Goal: Task Accomplishment & Management: Use online tool/utility

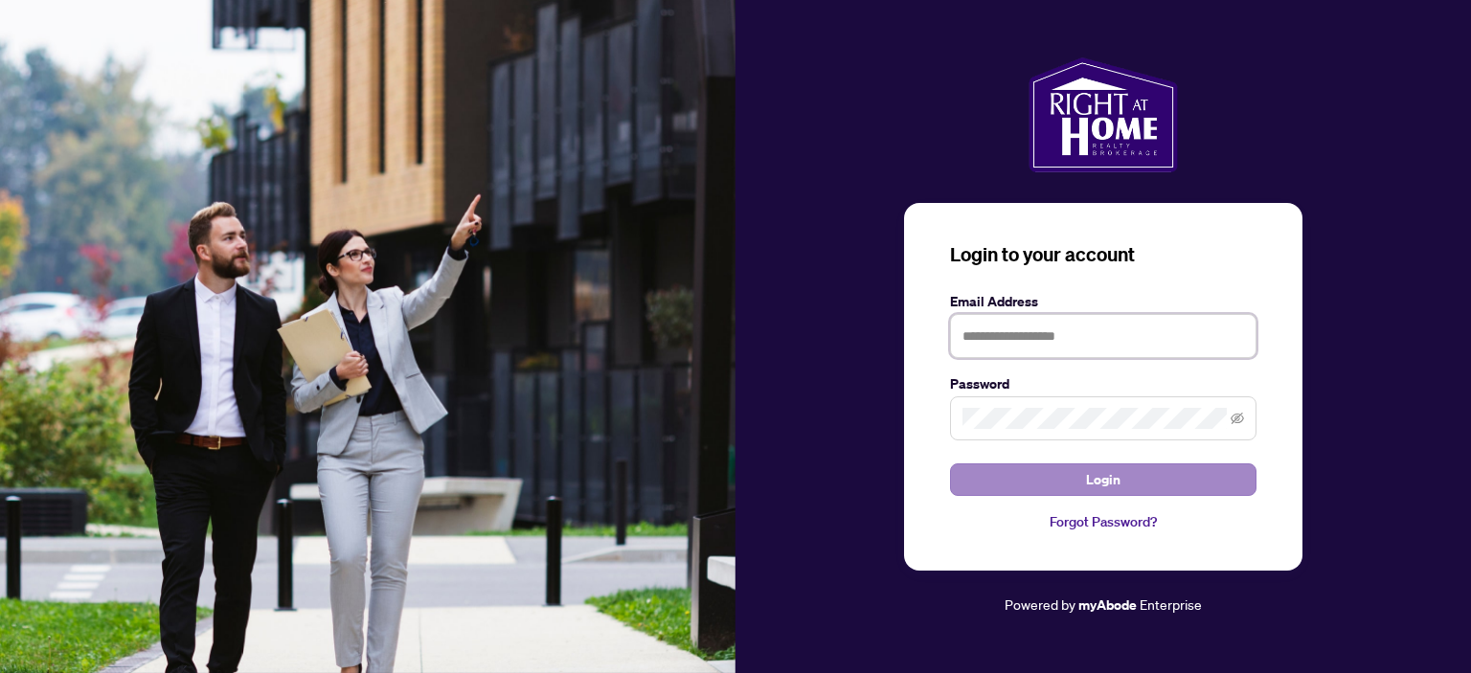
type input "**********"
click at [1176, 481] on button "Login" at bounding box center [1103, 479] width 306 height 33
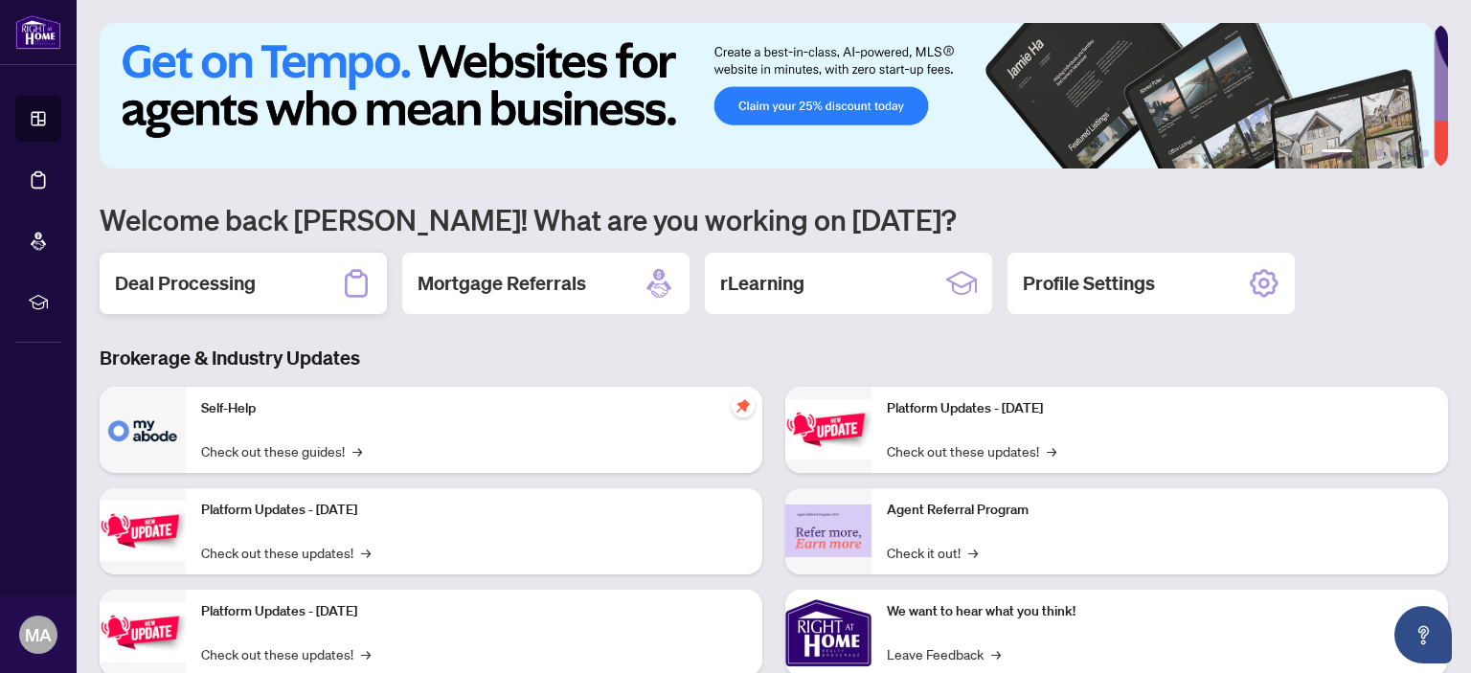
click at [284, 277] on div "Deal Processing" at bounding box center [243, 283] width 287 height 61
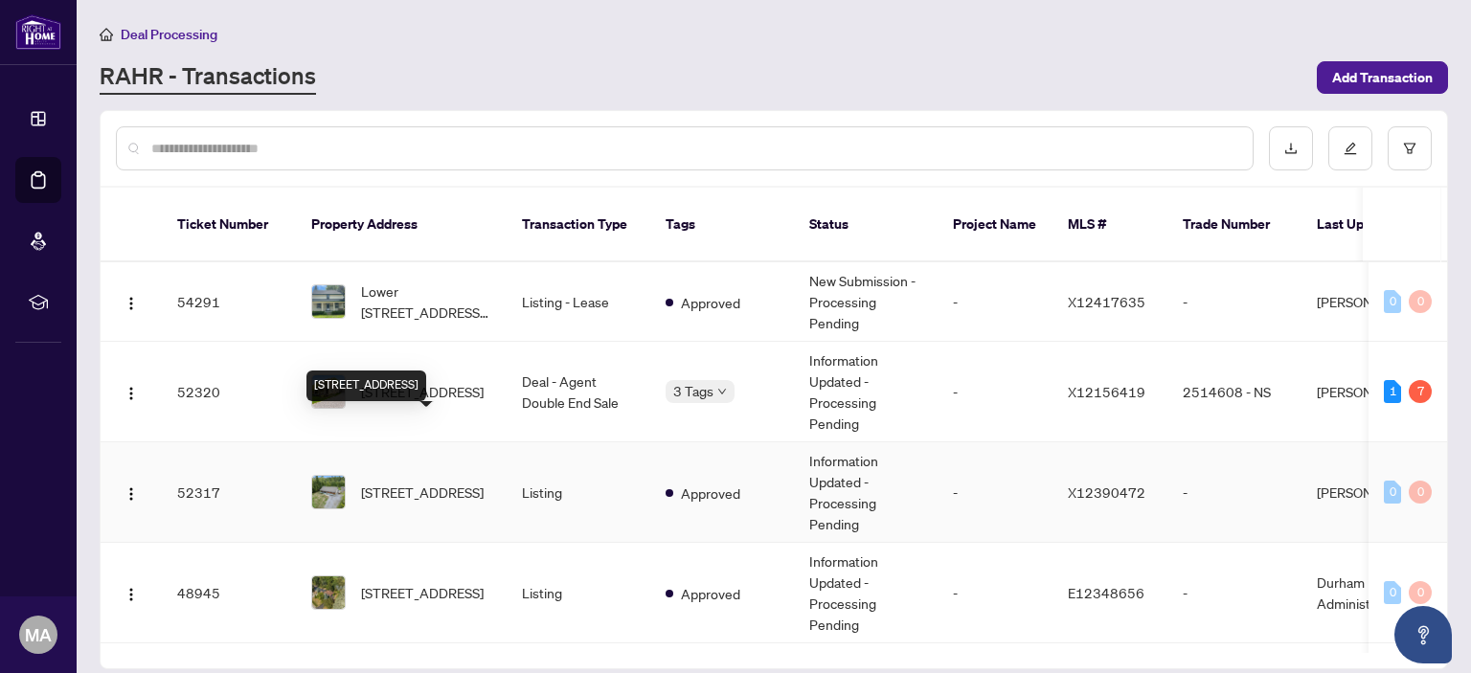
scroll to position [96, 0]
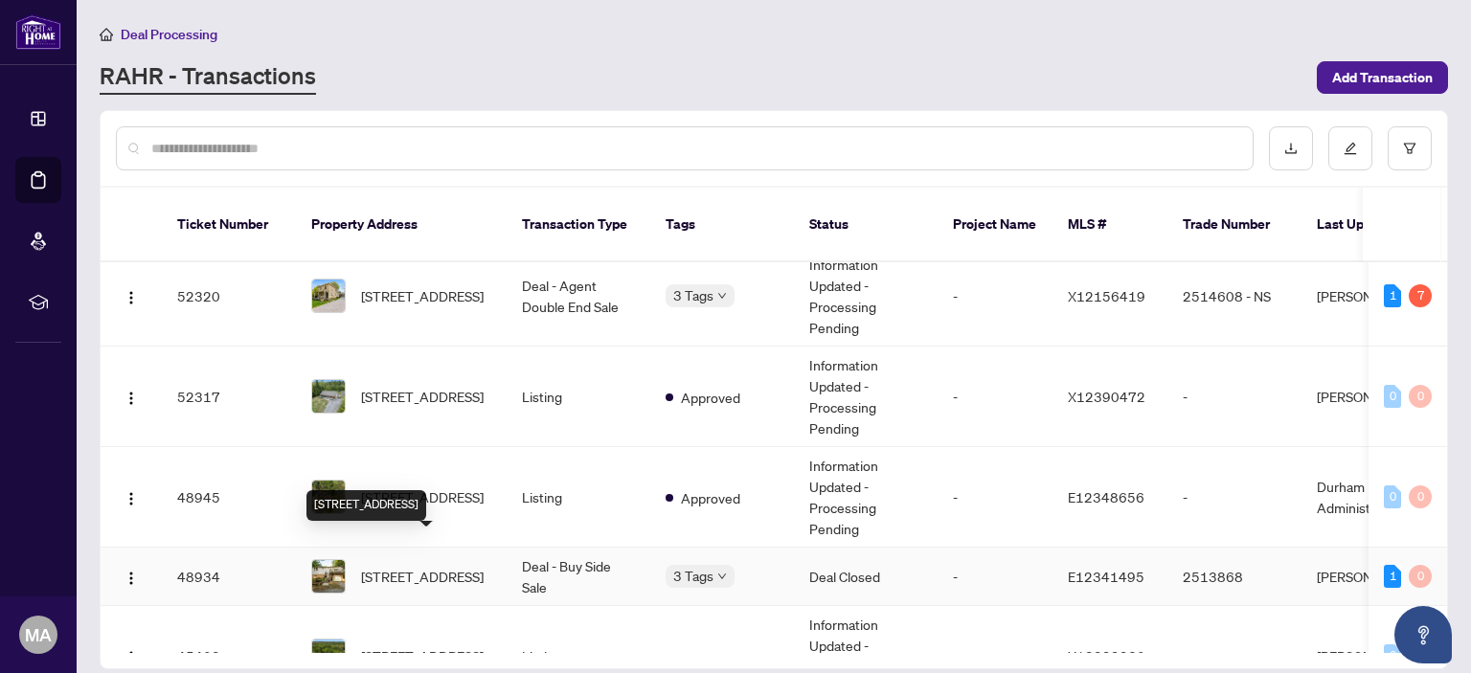
click at [406, 566] on span "[STREET_ADDRESS]" at bounding box center [422, 576] width 123 height 21
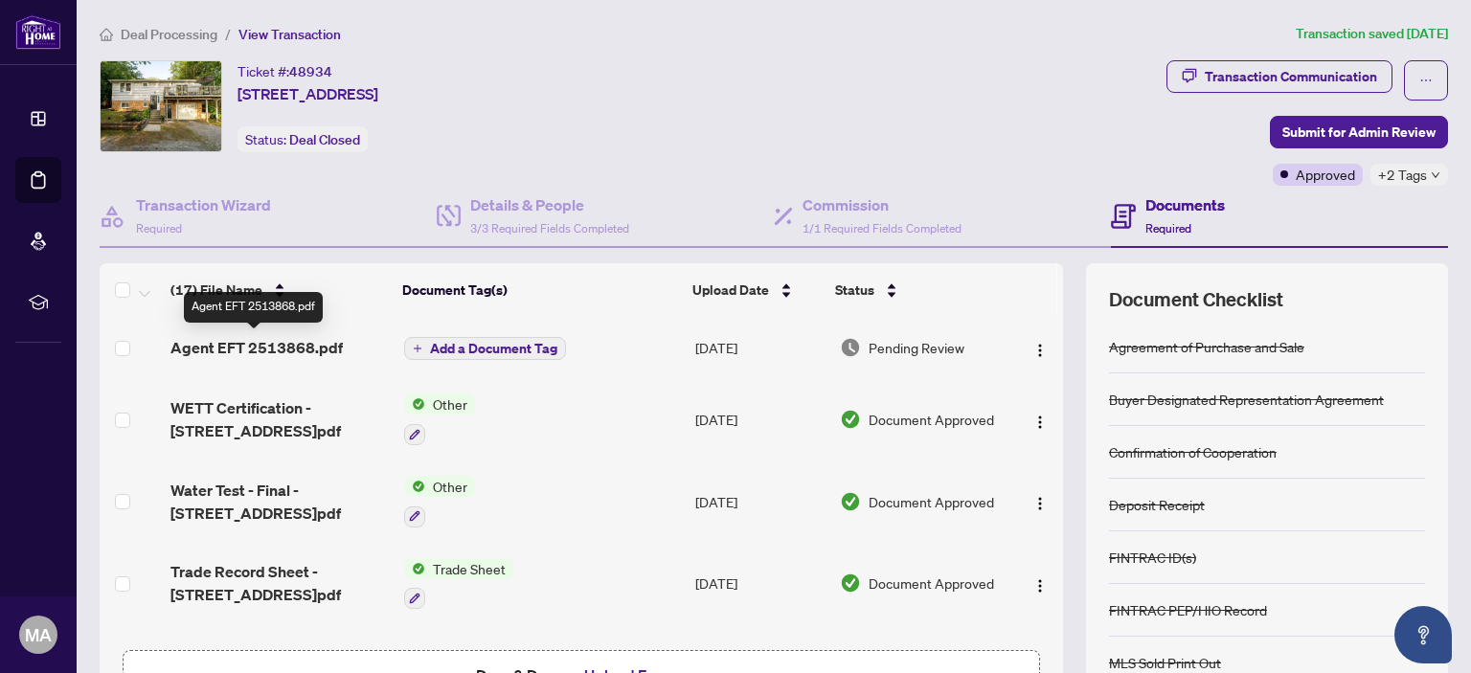
click at [226, 336] on span "Agent EFT 2513868.pdf" at bounding box center [256, 347] width 172 height 23
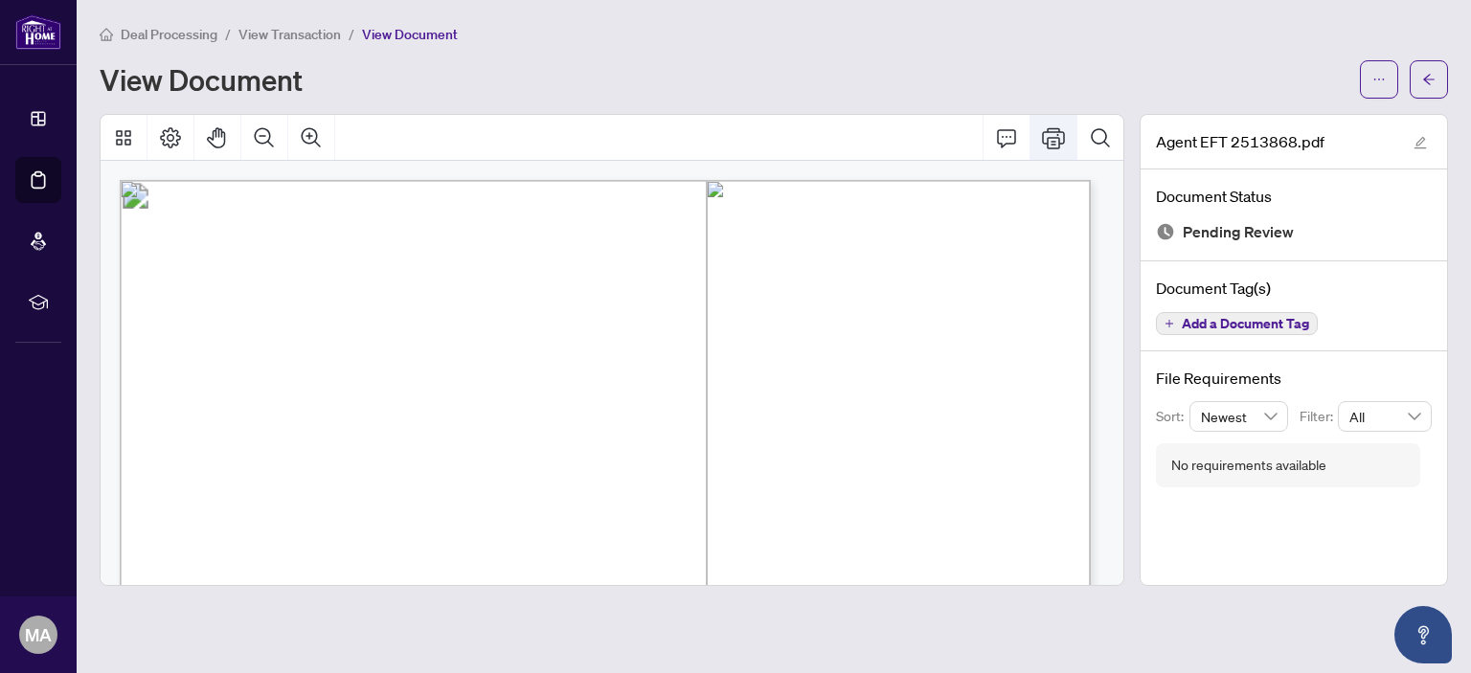
click at [1063, 135] on icon "Print" at bounding box center [1053, 137] width 23 height 23
